Goal: Task Accomplishment & Management: Manage account settings

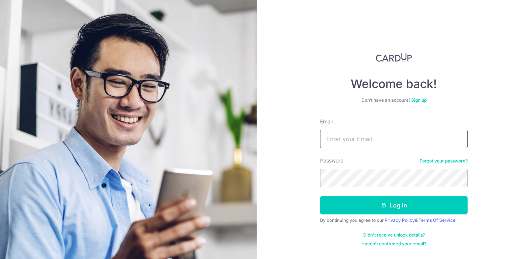
click at [353, 139] on input "Email" at bounding box center [394, 139] width 148 height 18
type input "hello@thefaceplacesg.com"
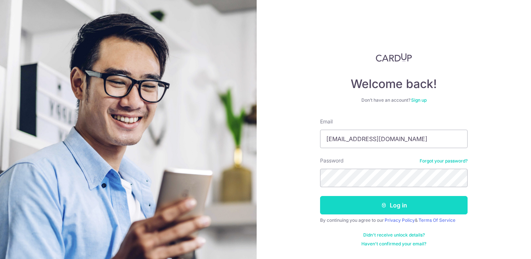
click at [366, 205] on button "Log in" at bounding box center [394, 205] width 148 height 18
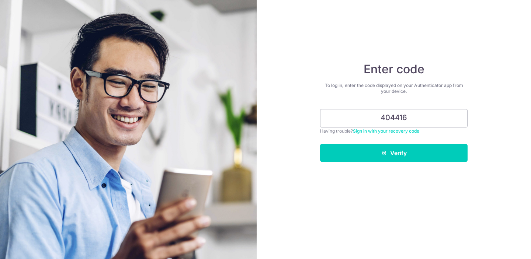
type input "404416"
click at [320, 144] on button "Verify" at bounding box center [394, 153] width 148 height 18
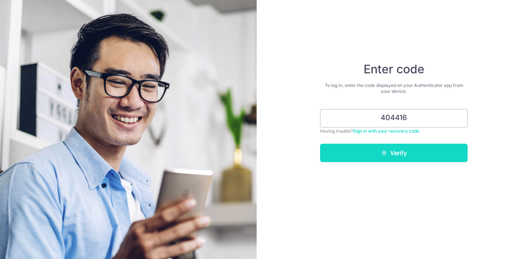
click at [421, 156] on button "Verify" at bounding box center [394, 153] width 148 height 18
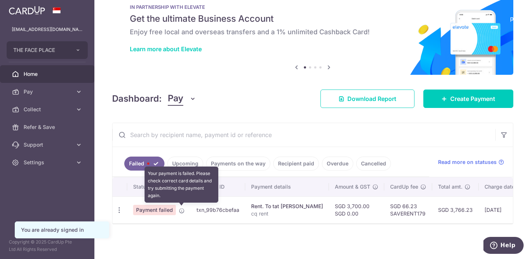
click at [181, 211] on icon at bounding box center [182, 211] width 6 height 6
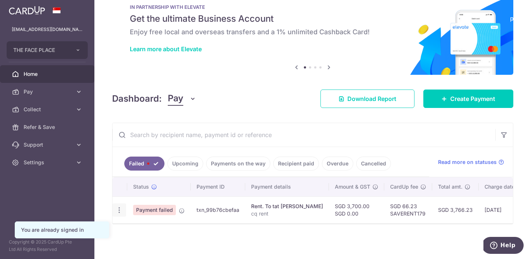
click at [121, 209] on icon "button" at bounding box center [119, 211] width 8 height 8
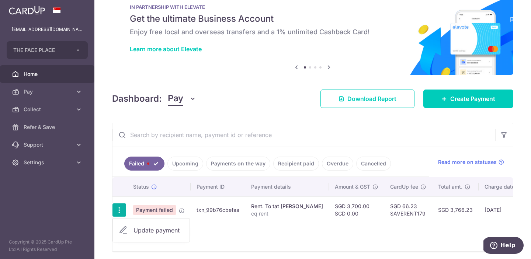
click at [155, 231] on span "Update payment" at bounding box center [159, 230] width 50 height 9
radio input "true"
type input "3,700.00"
type input "0.00"
type input "cq rent"
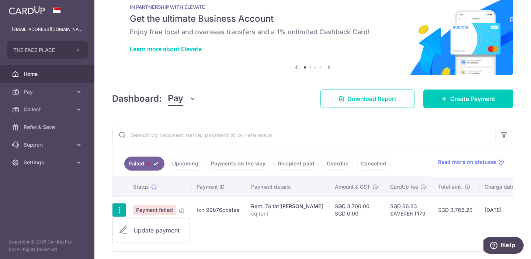
type input "cq rent"
type input "SAVERENT179"
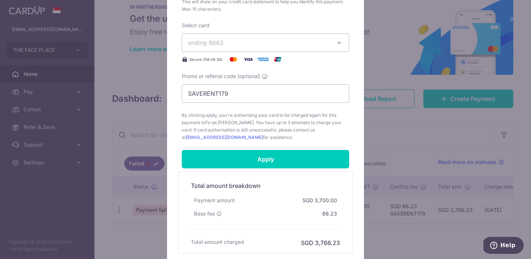
scroll to position [339, 0]
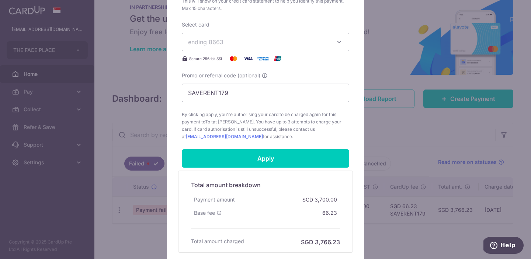
click at [252, 35] on button "ending 8663" at bounding box center [266, 42] width 168 height 18
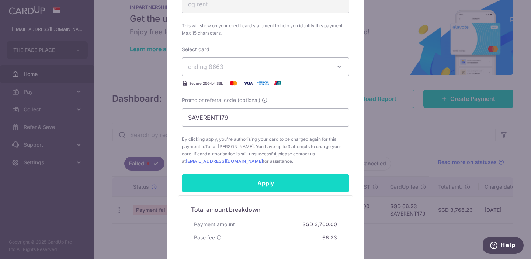
scroll to position [313, 0]
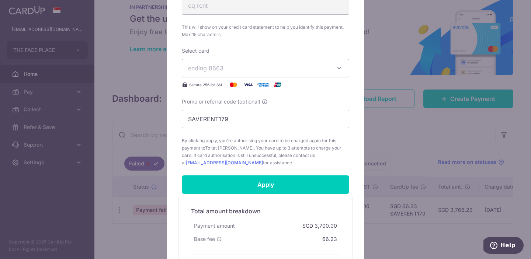
click at [256, 68] on span "ending 8663" at bounding box center [259, 68] width 142 height 9
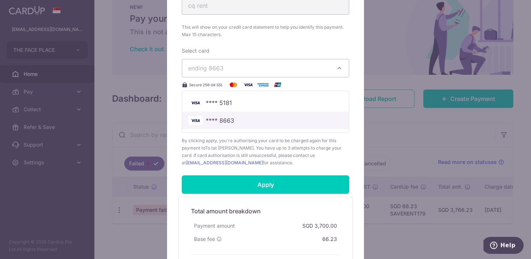
click at [239, 124] on span "**** 8663" at bounding box center [265, 120] width 155 height 9
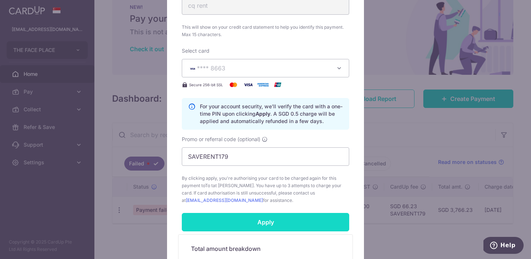
click at [262, 218] on input "Apply" at bounding box center [266, 222] width 168 height 18
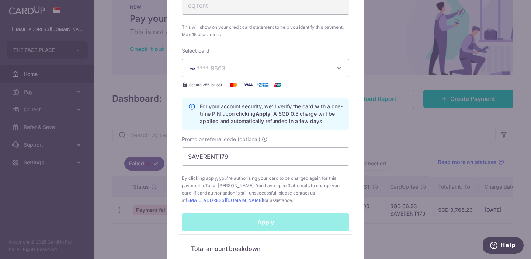
scroll to position [433, 0]
